Goal: Register for event/course

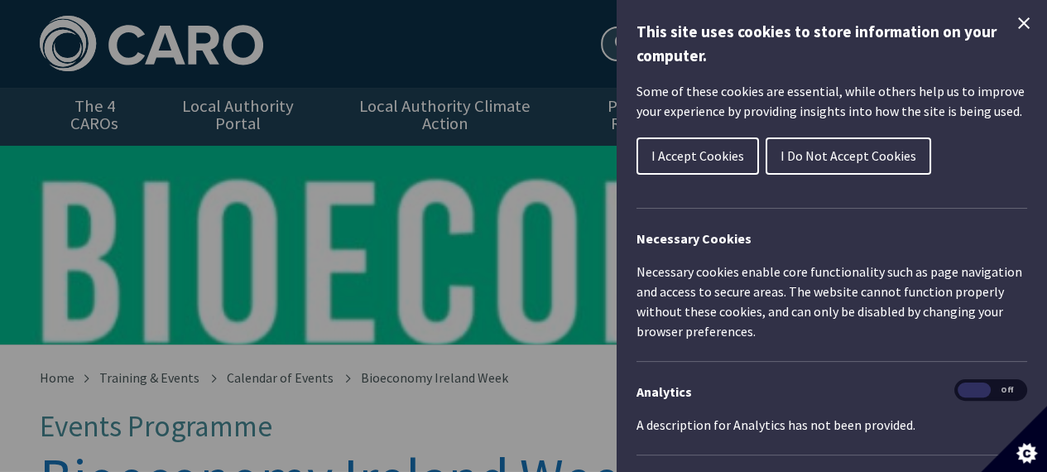
click at [1014, 17] on icon "Close Cookie Control" at bounding box center [1024, 23] width 20 height 20
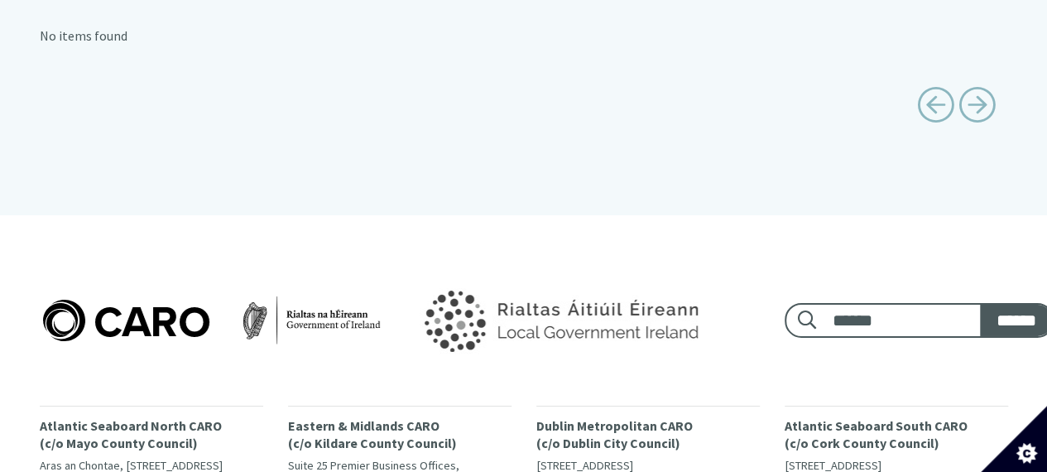
scroll to position [2868, 0]
